Goal: Find specific page/section: Find specific page/section

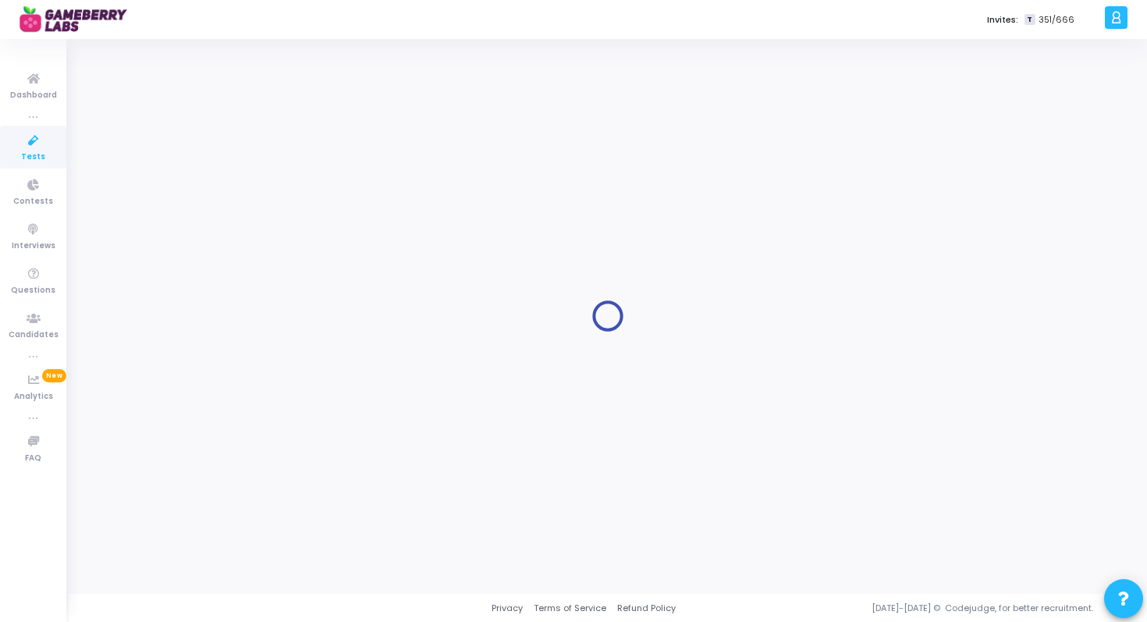
click at [44, 135] on icon at bounding box center [33, 141] width 33 height 20
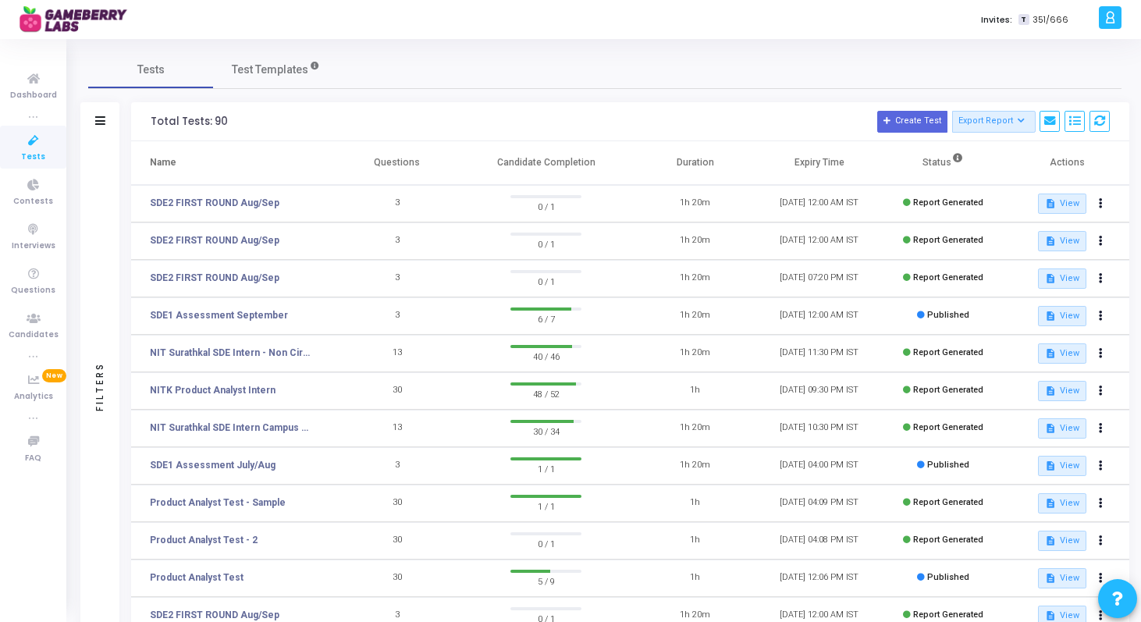
scroll to position [208, 0]
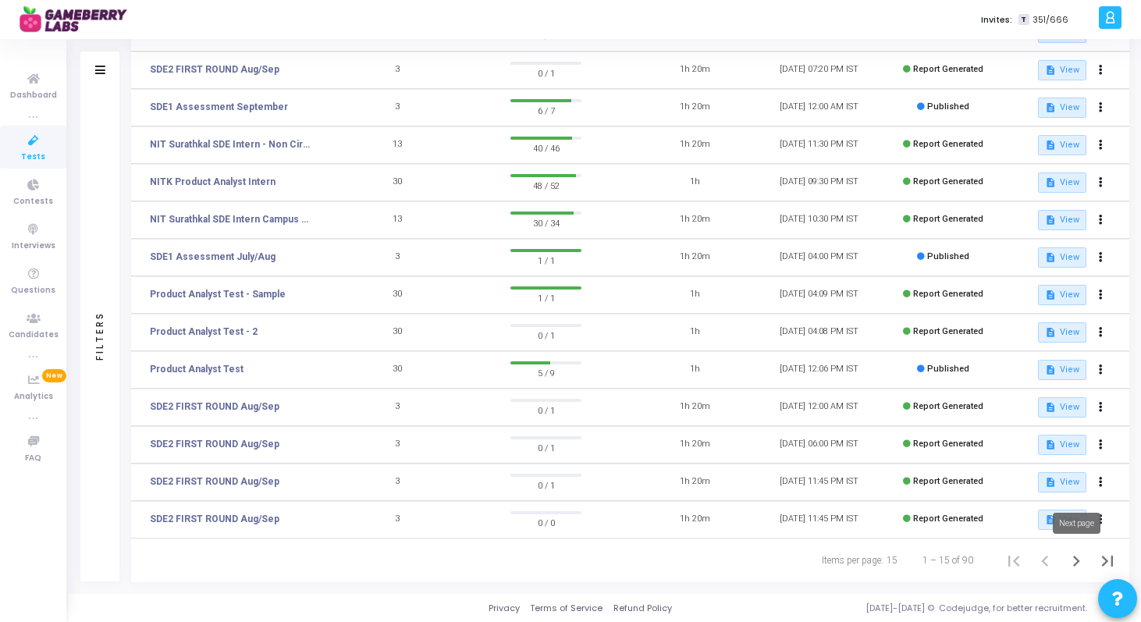
click at [1078, 562] on icon "Next page" at bounding box center [1076, 561] width 7 height 11
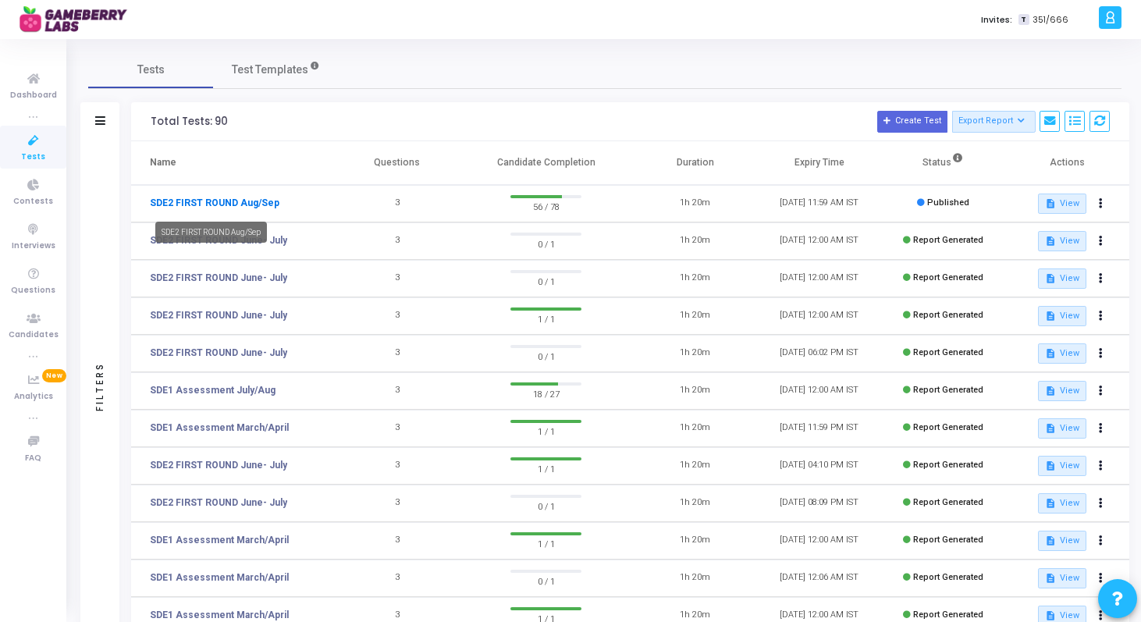
click at [253, 201] on link "SDE2 FIRST ROUND Aug/Sep" at bounding box center [215, 203] width 130 height 14
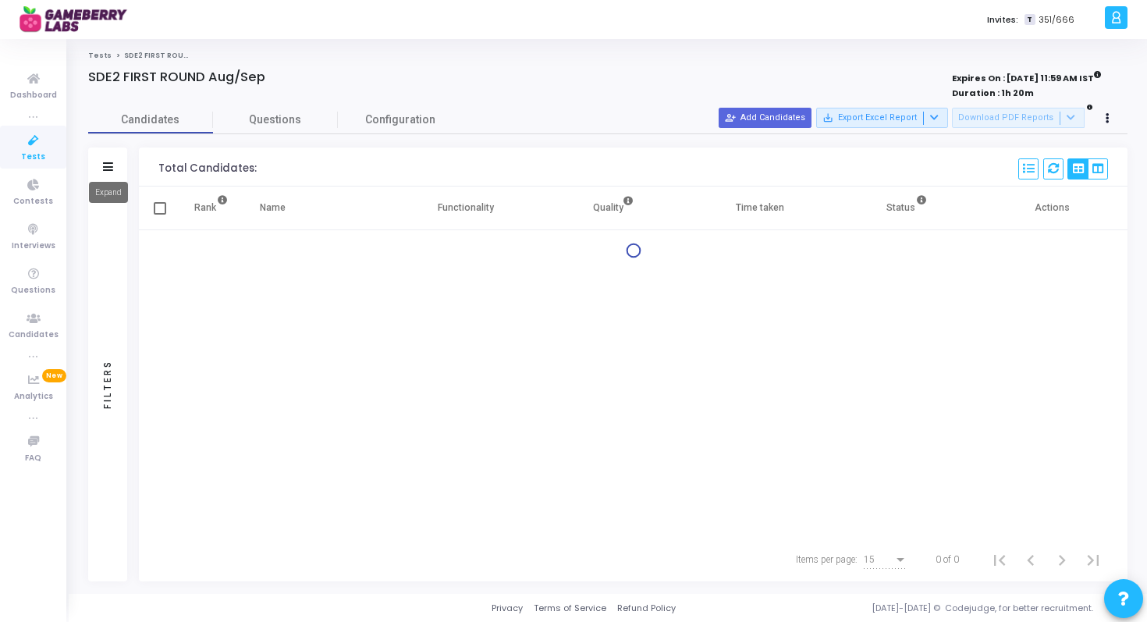
click at [104, 163] on icon at bounding box center [108, 166] width 10 height 9
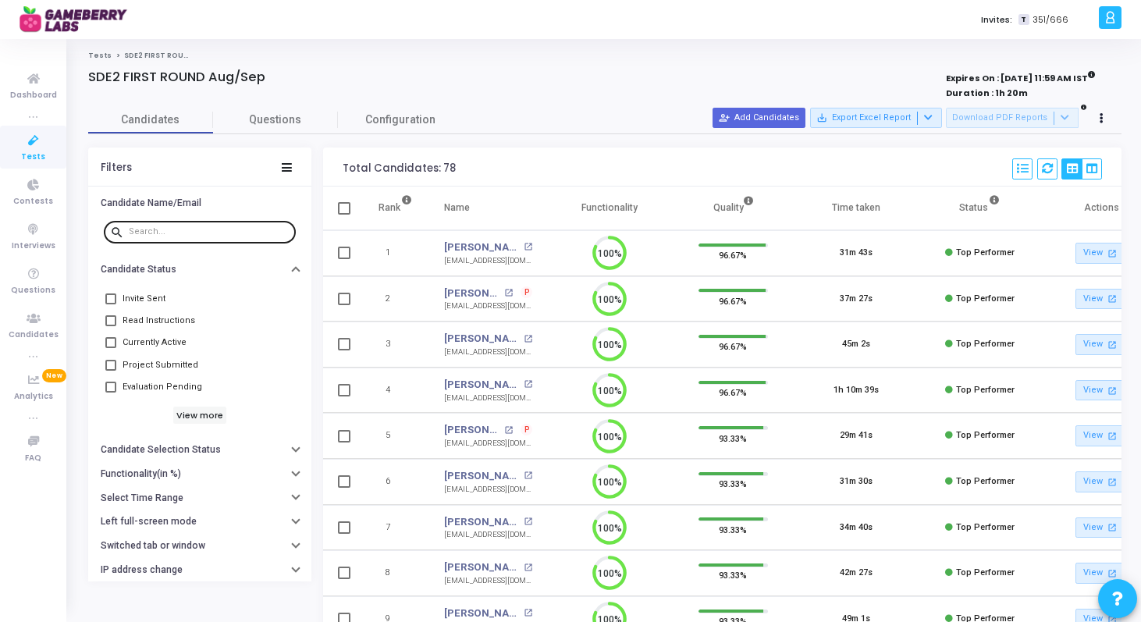
click at [180, 227] on input "text" at bounding box center [209, 231] width 161 height 9
paste input "[EMAIL_ADDRESS][DOMAIN_NAME]"
type input "[EMAIL_ADDRESS][DOMAIN_NAME]"
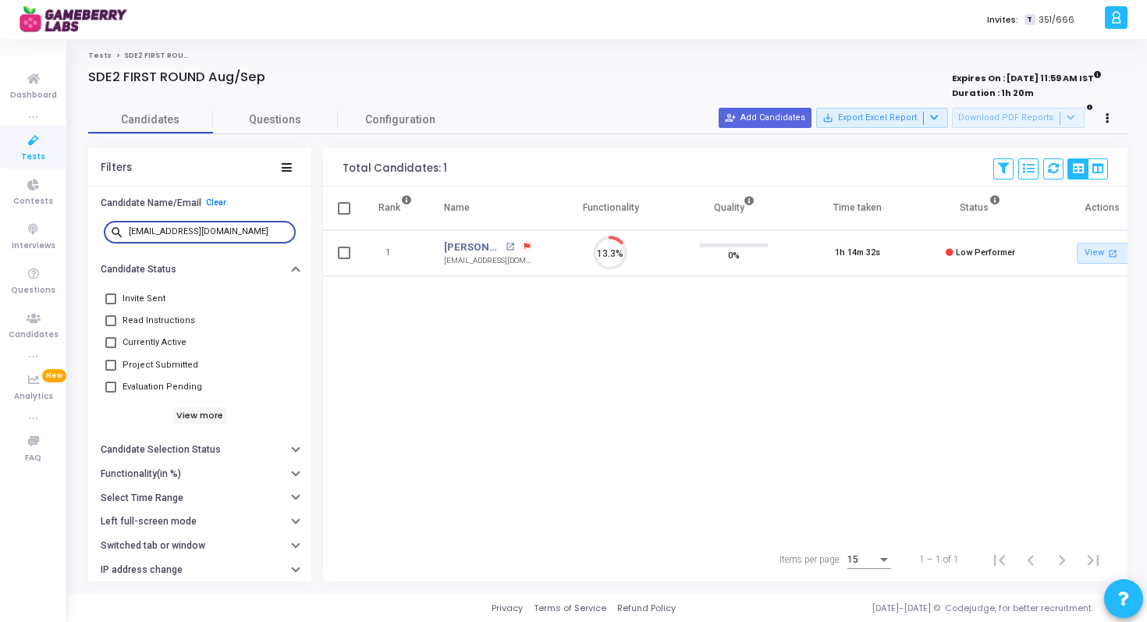
click at [37, 145] on icon at bounding box center [33, 141] width 33 height 20
